Goal: Information Seeking & Learning: Check status

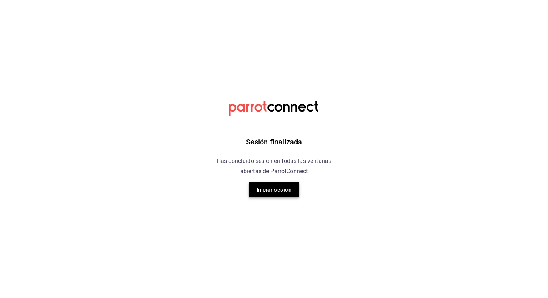
click at [283, 189] on button "Iniciar sesión" at bounding box center [273, 189] width 51 height 15
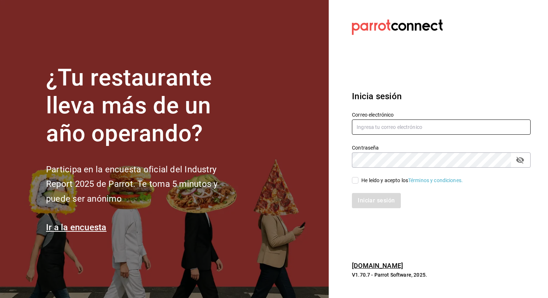
click at [371, 125] on input "text" at bounding box center [441, 127] width 179 height 15
type input "pdiaz@humanitree.edu.mx"
click at [356, 179] on input "He leído y acepto los Términos y condiciones." at bounding box center [355, 180] width 7 height 7
checkbox input "true"
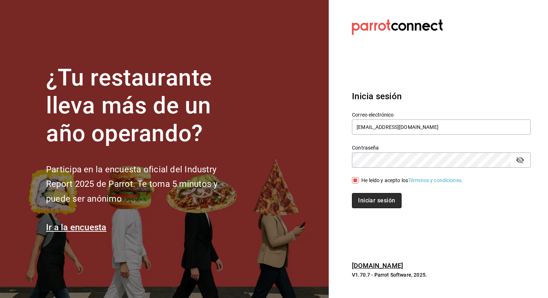
click at [372, 205] on button "Iniciar sesión" at bounding box center [376, 200] width 49 height 15
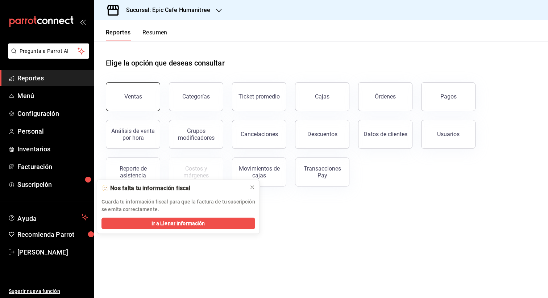
click at [137, 100] on button "Ventas" at bounding box center [133, 96] width 54 height 29
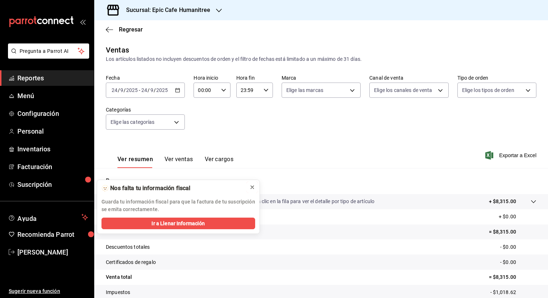
click at [253, 187] on icon at bounding box center [252, 187] width 6 height 6
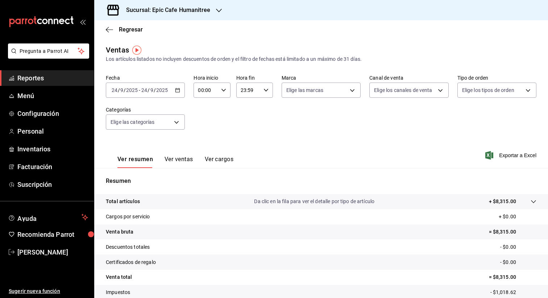
click at [177, 11] on h3 "Sucursal: Epic Cafe Humanitree" at bounding box center [165, 10] width 90 height 9
click at [180, 59] on div "Fresh Food" at bounding box center [148, 64] width 109 height 16
click at [179, 92] on \(Stroke\) "button" at bounding box center [177, 90] width 4 height 4
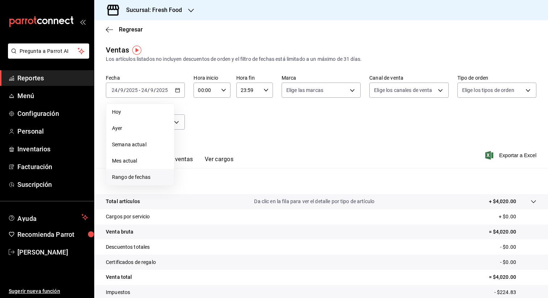
click at [152, 176] on span "Rango de fechas" at bounding box center [140, 177] width 56 height 8
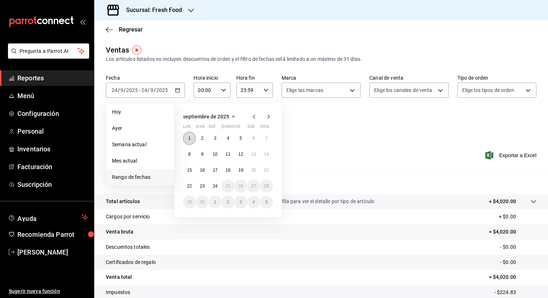
click at [190, 137] on abbr "1" at bounding box center [189, 138] width 3 height 5
click at [214, 184] on abbr "24" at bounding box center [215, 186] width 5 height 5
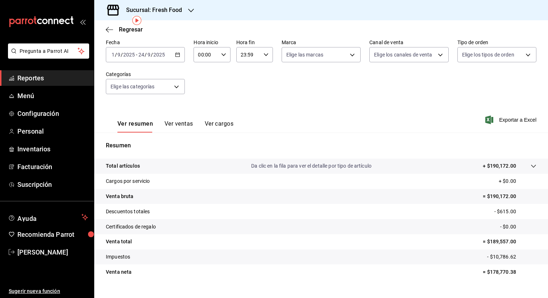
scroll to position [49, 0]
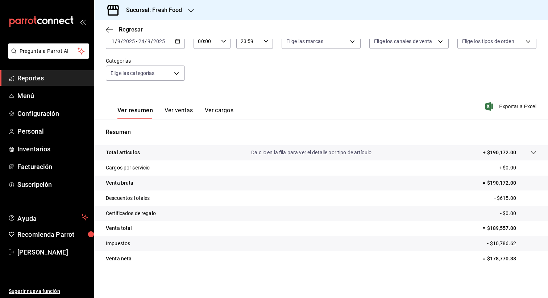
click at [182, 107] on button "Ver ventas" at bounding box center [178, 113] width 29 height 12
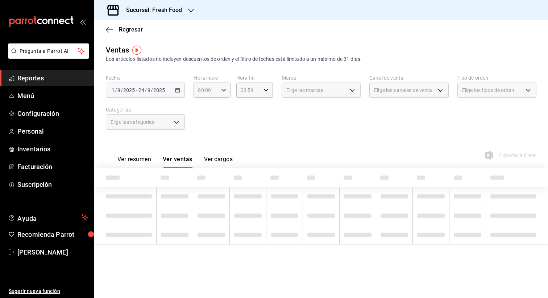
click at [134, 159] on button "Ver resumen" at bounding box center [134, 162] width 34 height 12
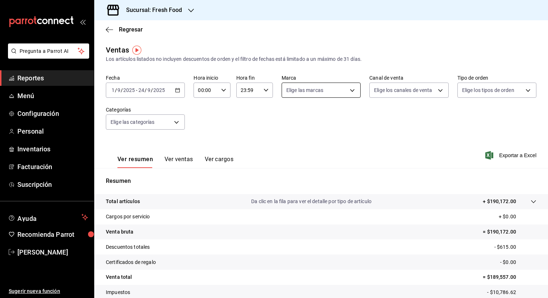
click at [348, 91] on body "Pregunta a Parrot AI Reportes Menú Configuración Personal Inventarios Facturaci…" at bounding box center [274, 149] width 548 height 298
click at [309, 117] on span "Ver todas" at bounding box center [312, 118] width 22 height 8
type input "8ab046c6-0e56-43ef-b272-b6267400ac64,c832d7f2-bfd0-461e-be2e-c17eaf69f67d"
checkbox input "true"
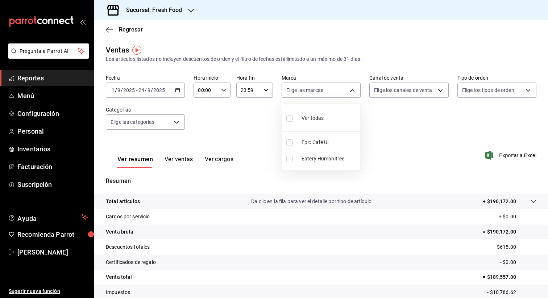
checkbox input "true"
click at [333, 154] on li "Eatery Humanitree" at bounding box center [321, 159] width 78 height 16
type input "8ab046c6-0e56-43ef-b272-b6267400ac64"
checkbox input "false"
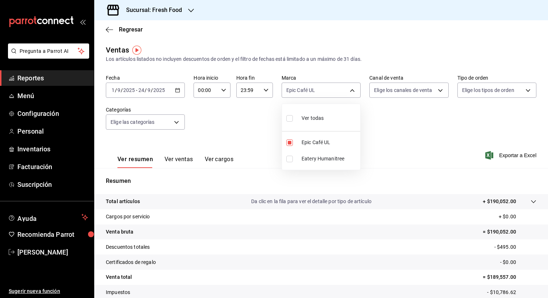
click at [329, 160] on span "Eatery Humanitree" at bounding box center [329, 159] width 56 height 8
type input "8ab046c6-0e56-43ef-b272-b6267400ac64,c832d7f2-bfd0-461e-be2e-c17eaf69f67d"
checkbox input "true"
click at [512, 152] on div at bounding box center [274, 149] width 548 height 298
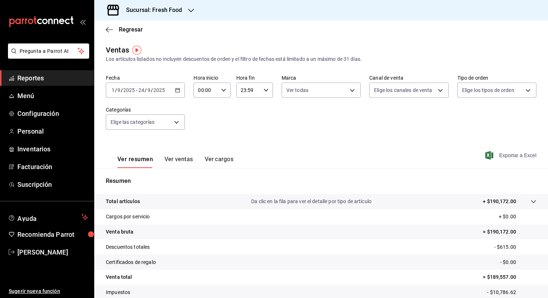
click at [513, 153] on span "Exportar a Excel" at bounding box center [511, 155] width 50 height 9
click at [54, 49] on span "Pregunta a Parrot AI" at bounding box center [49, 51] width 58 height 8
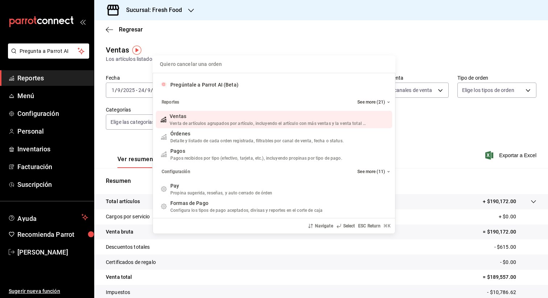
click at [38, 49] on div "Quiero cancelar una orden Pregúntale a Parrot AI (Beta) Reportes See more (21) …" at bounding box center [274, 149] width 548 height 298
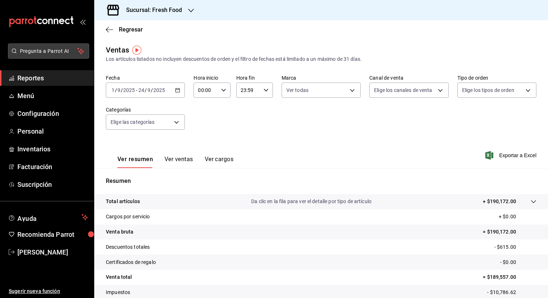
click at [38, 50] on span "Pregunta a Parrot AI" at bounding box center [49, 51] width 58 height 8
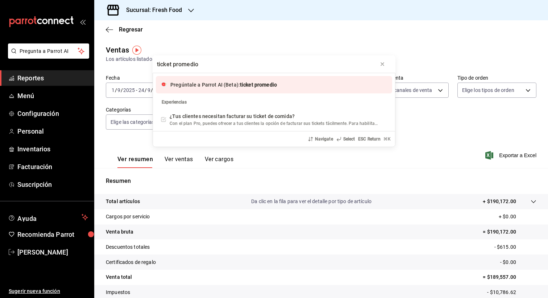
type input "ticket promedio"
click at [185, 79] on div "Pregúntale a Parrot AI (Beta): ticket promedio" at bounding box center [274, 84] width 236 height 17
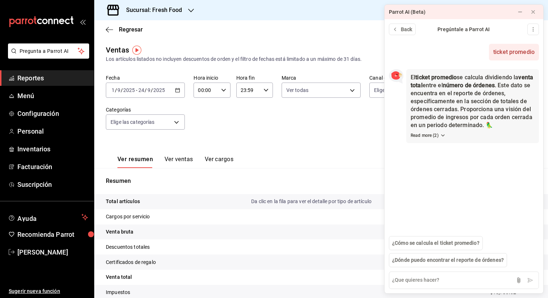
click at [66, 77] on span "Reportes" at bounding box center [52, 78] width 71 height 10
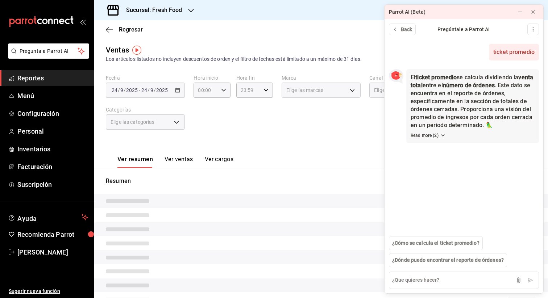
click at [44, 81] on span "Reportes" at bounding box center [52, 78] width 71 height 10
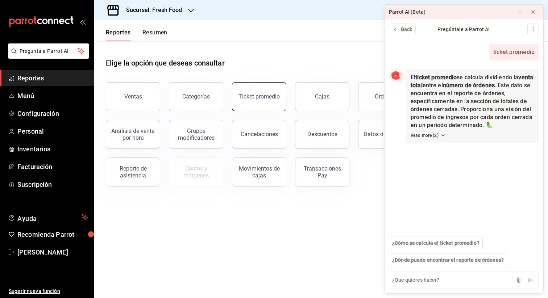
click at [256, 102] on button "Ticket promedio" at bounding box center [259, 96] width 54 height 29
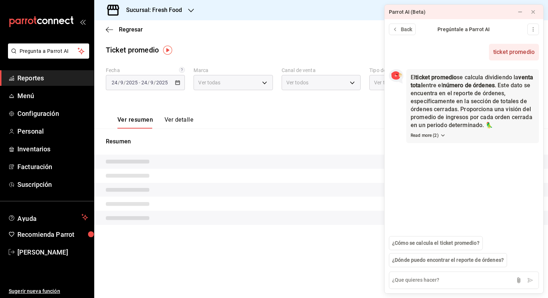
type input "8ab046c6-0e56-43ef-b272-b6267400ac64,c832d7f2-bfd0-461e-be2e-c17eaf69f67d"
type input "PARROT,UBER_EATS,RAPPI,DIDI_FOOD,ONLINE"
type input "93748928-0f8a-4dd5-b716-79c79f9f36d1,EXTERNAL"
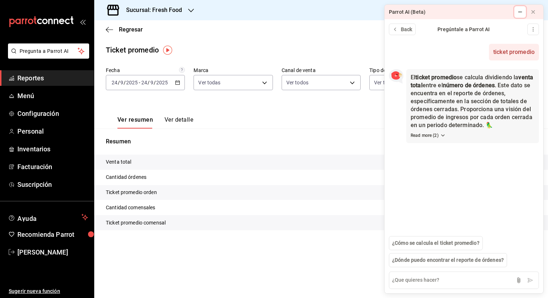
click at [517, 10] on icon at bounding box center [520, 12] width 6 height 6
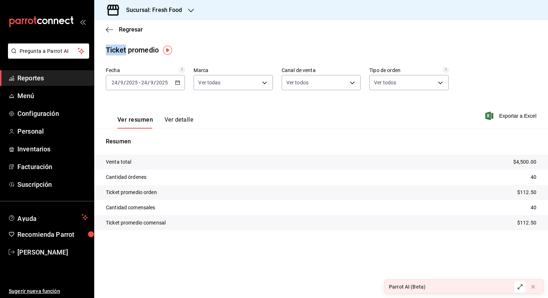
click at [517, 10] on div "Sucursal: Fresh Food" at bounding box center [320, 10] width 453 height 20
click at [180, 86] on div "[DATE] [DATE] - [DATE] [DATE]" at bounding box center [145, 82] width 79 height 15
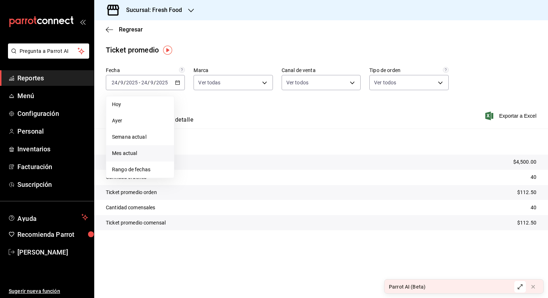
click at [135, 156] on span "Mes actual" at bounding box center [140, 154] width 56 height 8
